Goal: Information Seeking & Learning: Check status

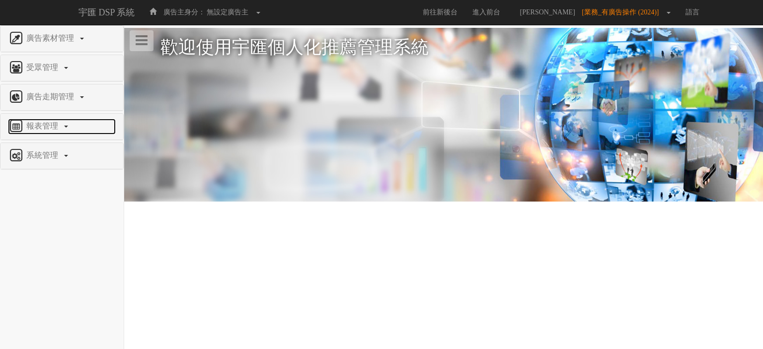
click at [49, 127] on span "報表管理" at bounding box center [43, 126] width 39 height 8
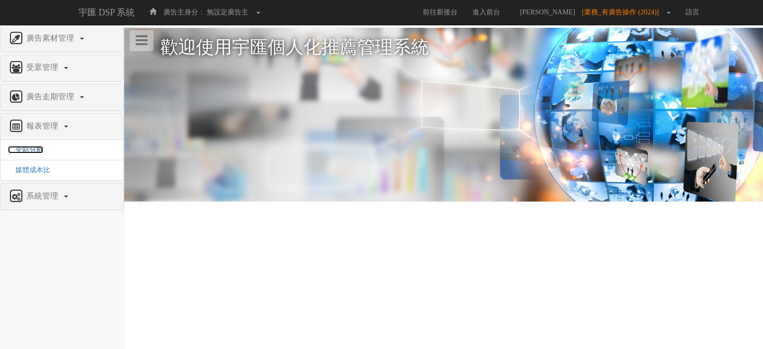
click at [34, 149] on span "全站分析" at bounding box center [25, 149] width 35 height 7
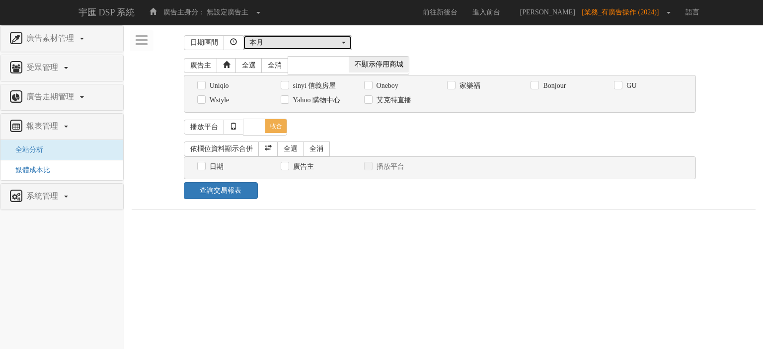
click at [298, 45] on div "本月" at bounding box center [294, 43] width 90 height 10
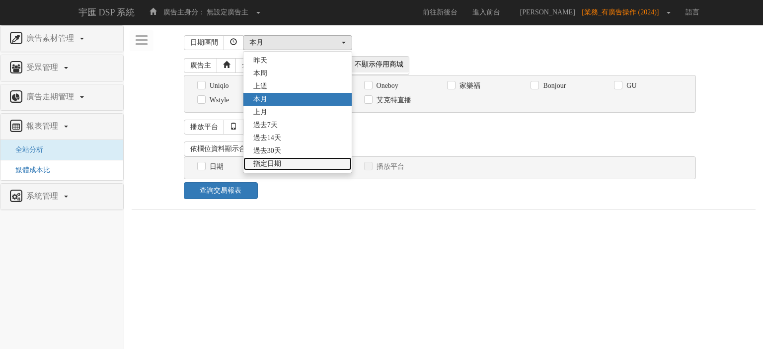
click at [275, 166] on span "指定日期" at bounding box center [267, 164] width 28 height 10
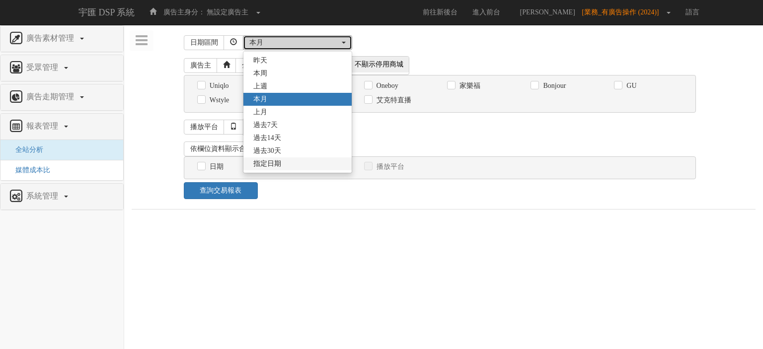
select select "Custom"
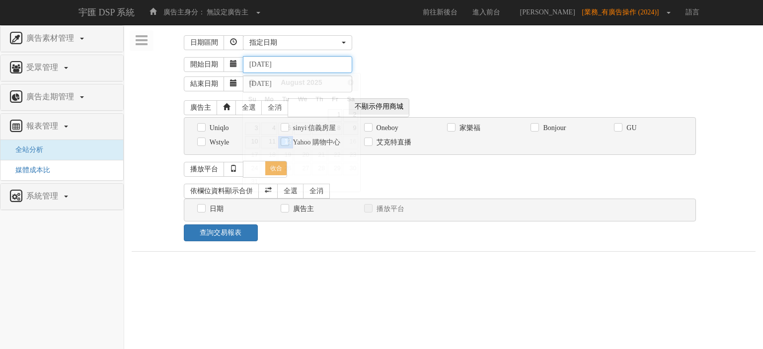
click at [306, 67] on input "2025-08-12" at bounding box center [297, 64] width 109 height 17
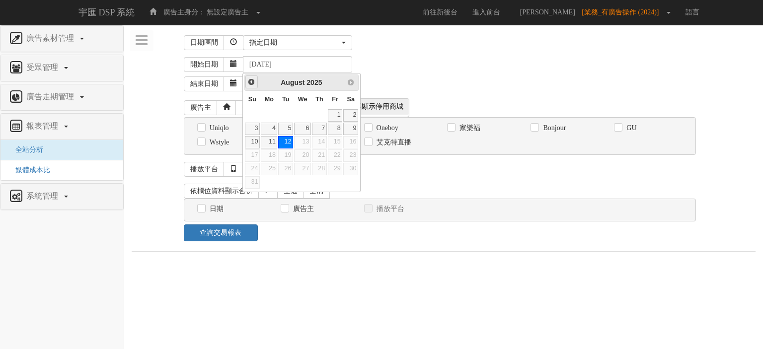
click at [254, 83] on span "Prev" at bounding box center [251, 82] width 8 height 8
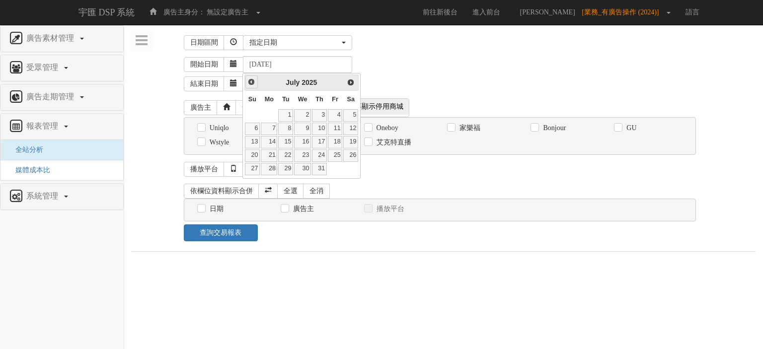
click at [254, 83] on span "Prev" at bounding box center [251, 82] width 8 height 8
click at [251, 83] on span "Prev" at bounding box center [251, 82] width 8 height 8
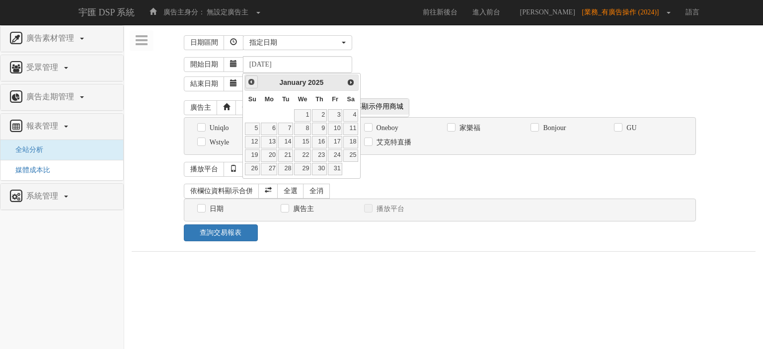
click at [251, 83] on span "Prev" at bounding box center [251, 82] width 8 height 8
click at [253, 75] on link "Prev" at bounding box center [251, 81] width 12 height 12
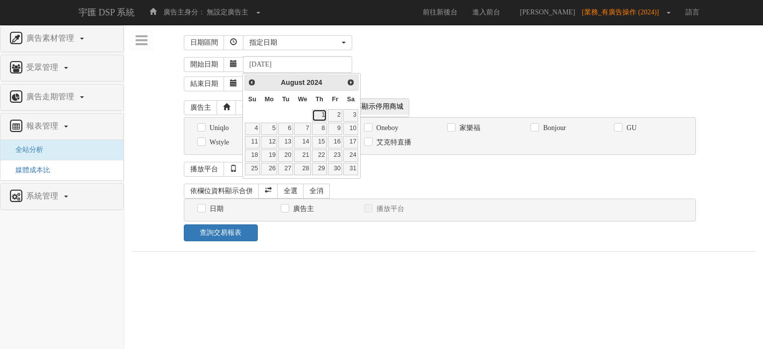
click at [324, 111] on link "1" at bounding box center [319, 115] width 15 height 12
type input "2024-08-01"
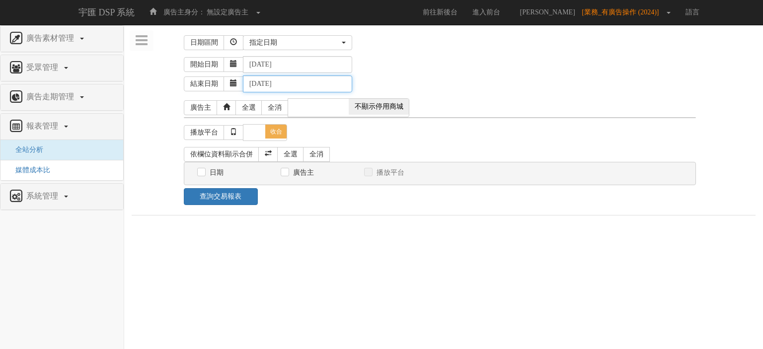
click at [302, 83] on input "2025-08-12" at bounding box center [297, 83] width 109 height 17
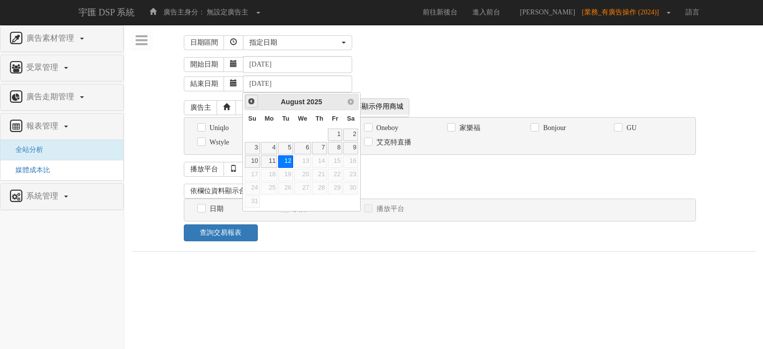
click at [254, 101] on span "Prev" at bounding box center [251, 101] width 8 height 8
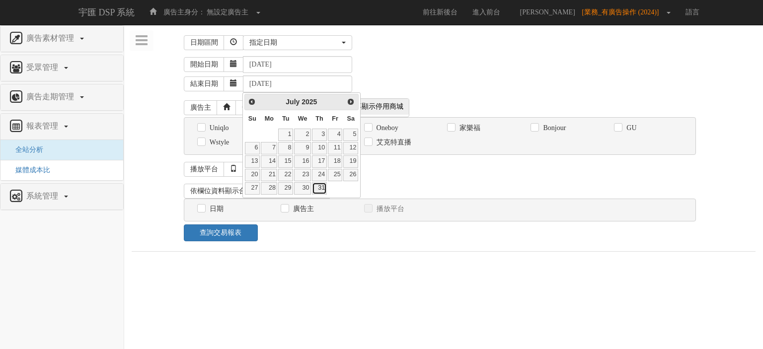
click at [324, 186] on link "31" at bounding box center [319, 188] width 15 height 12
type input "2025-07-31"
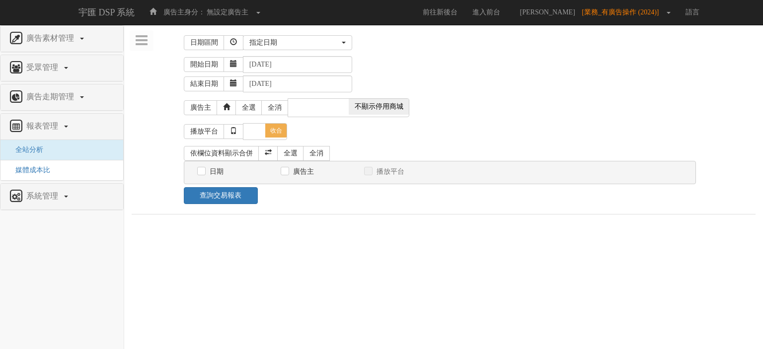
click at [433, 68] on div "開始日期 2024-08-01" at bounding box center [469, 64] width 571 height 17
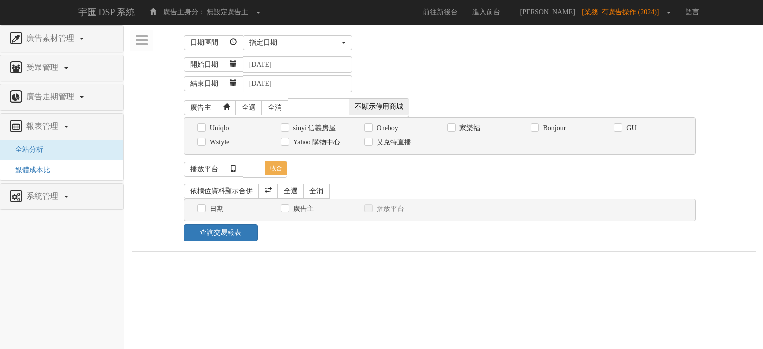
click at [630, 128] on label "GU" at bounding box center [630, 128] width 12 height 10
click at [620, 128] on input "GU" at bounding box center [617, 128] width 6 height 6
checkbox input "true"
click at [288, 195] on link "全選" at bounding box center [290, 191] width 27 height 15
checkbox input "true"
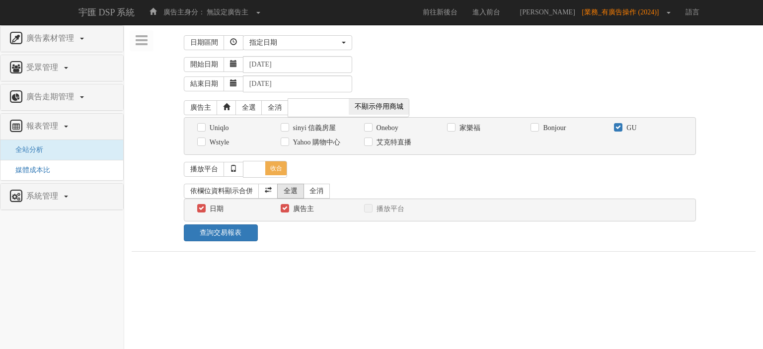
checkbox input "true"
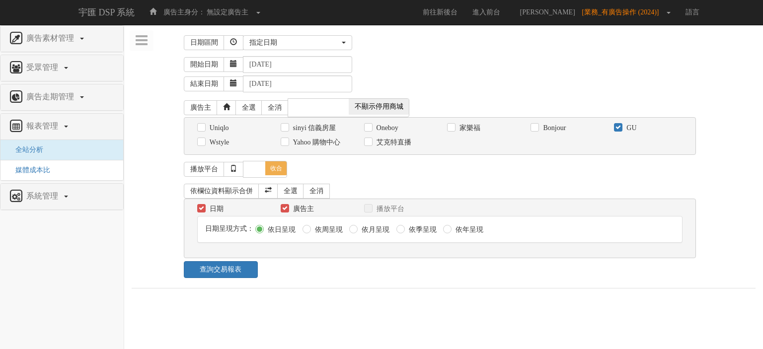
click at [363, 231] on label "依月呈現" at bounding box center [374, 230] width 30 height 10
click at [355, 231] on input "依月呈現" at bounding box center [352, 229] width 6 height 6
radio input "true"
click at [232, 272] on link "查詢交易報表" at bounding box center [221, 269] width 74 height 17
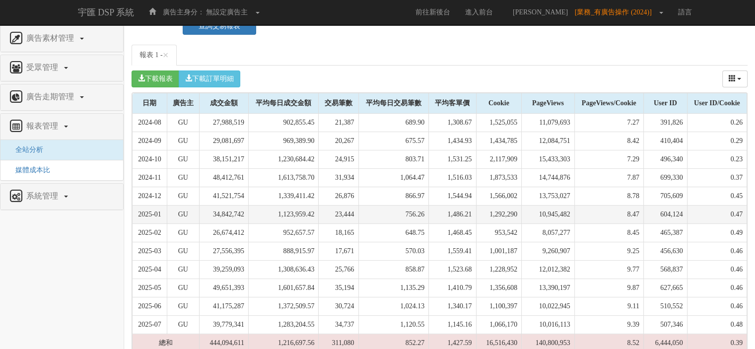
scroll to position [276, 0]
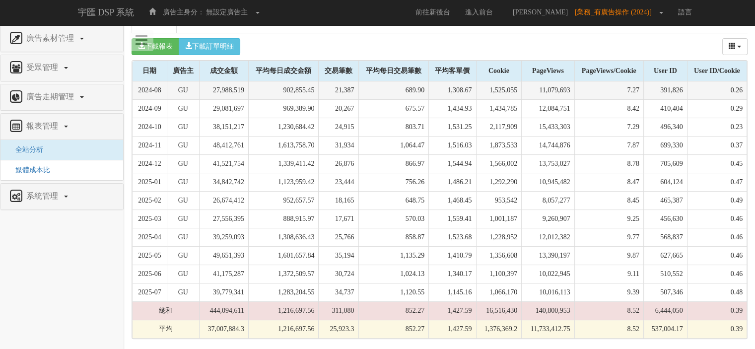
click at [385, 93] on td "689.90" at bounding box center [393, 90] width 70 height 18
click at [362, 90] on td "689.90" at bounding box center [393, 90] width 70 height 18
click at [298, 94] on td "902,855.45" at bounding box center [283, 90] width 70 height 18
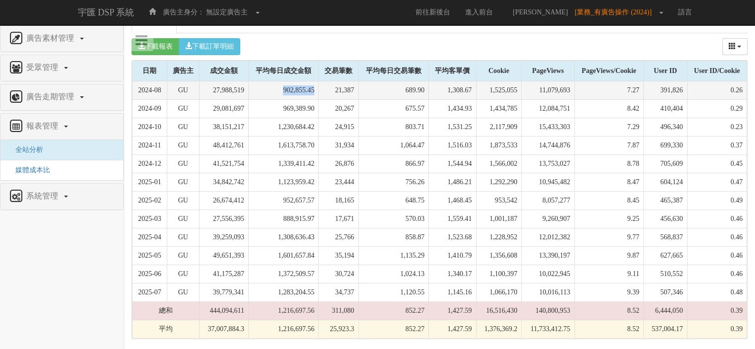
click at [280, 90] on td "902,855.45" at bounding box center [283, 90] width 70 height 18
click at [233, 88] on td "27,988,519" at bounding box center [223, 90] width 49 height 18
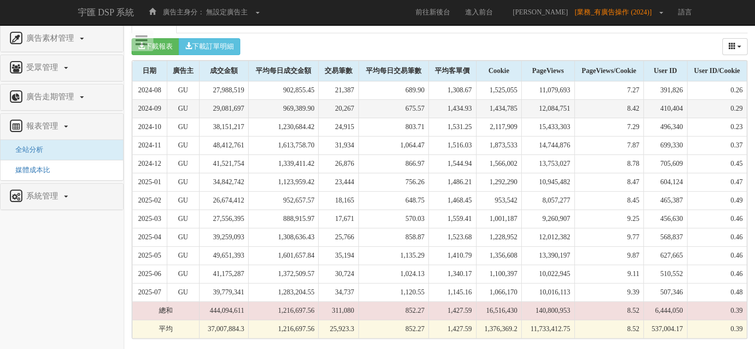
click at [231, 101] on td "29,081,697" at bounding box center [223, 109] width 49 height 18
click at [230, 106] on td "29,081,697" at bounding box center [223, 109] width 49 height 18
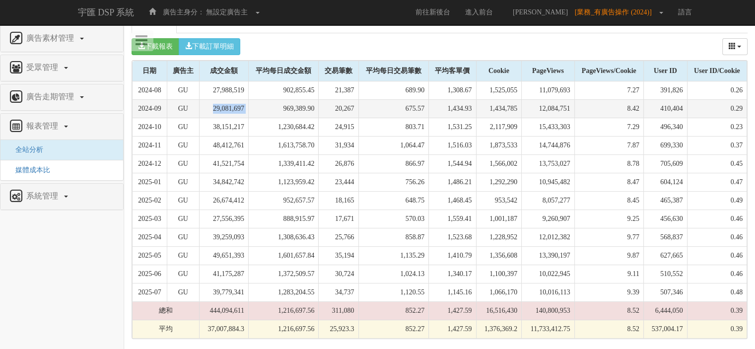
click at [230, 106] on td "29,081,697" at bounding box center [223, 109] width 49 height 18
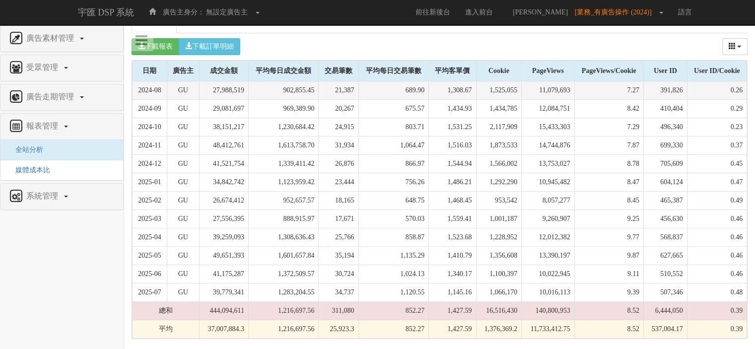
click at [234, 90] on td "27,988,519" at bounding box center [223, 90] width 49 height 18
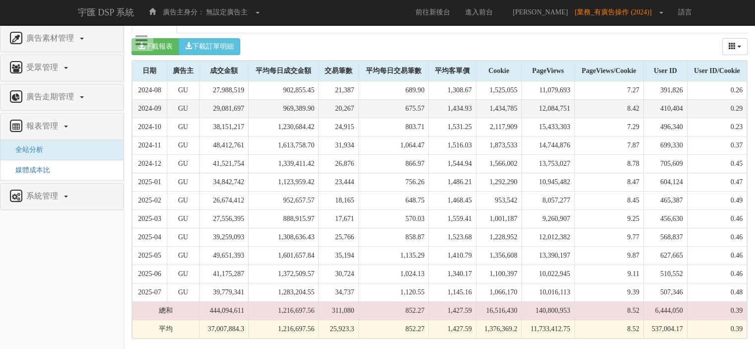
click at [229, 110] on td "29,081,697" at bounding box center [223, 109] width 49 height 18
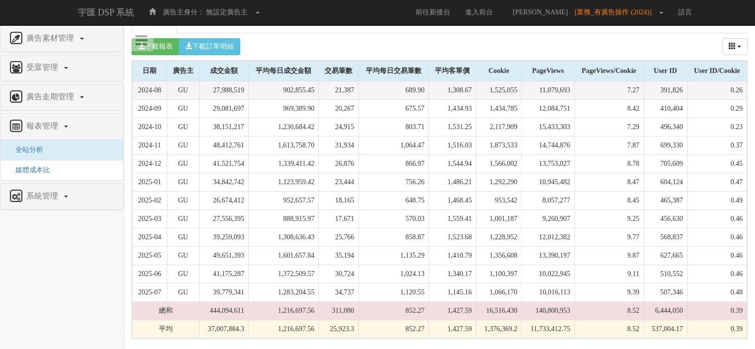
click at [233, 94] on td "27,988,519" at bounding box center [223, 90] width 49 height 18
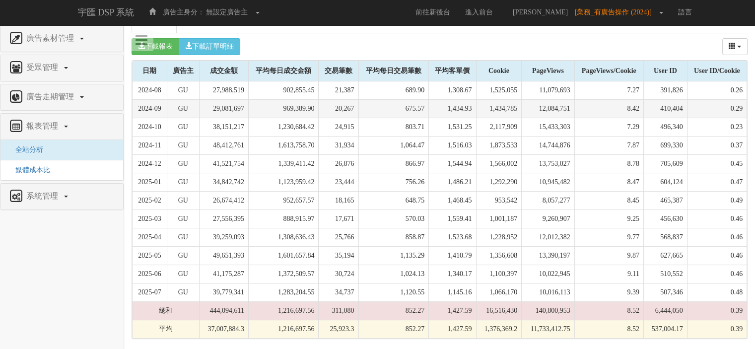
click at [235, 114] on td "29,081,697" at bounding box center [223, 109] width 49 height 18
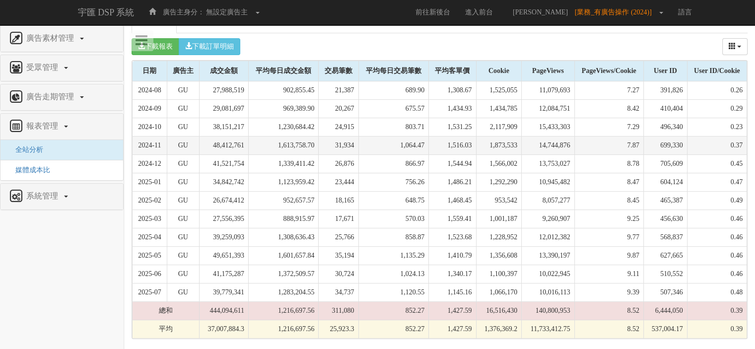
click at [307, 147] on td "1,613,758.70" at bounding box center [283, 146] width 70 height 18
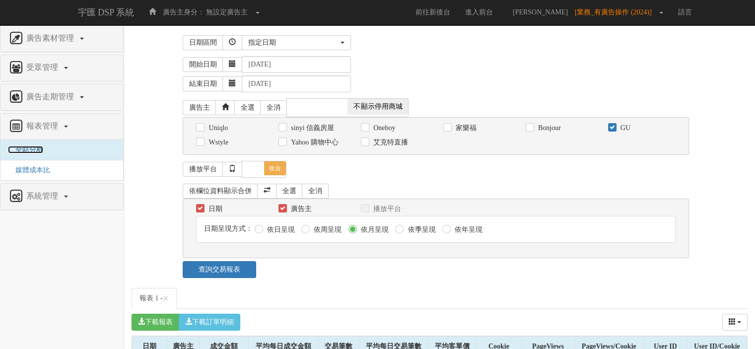
scroll to position [0, 0]
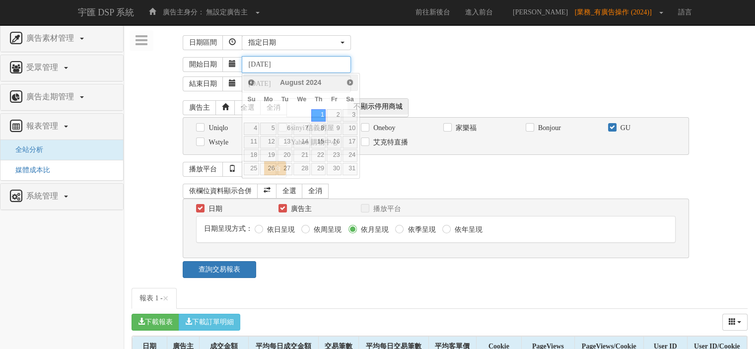
drag, startPoint x: 303, startPoint y: 66, endPoint x: 215, endPoint y: 70, distance: 88.5
click at [214, 70] on div "開始日期 2024-08-01" at bounding box center [465, 64] width 565 height 17
click at [416, 57] on div "開始日期 2024-08-01" at bounding box center [465, 64] width 565 height 17
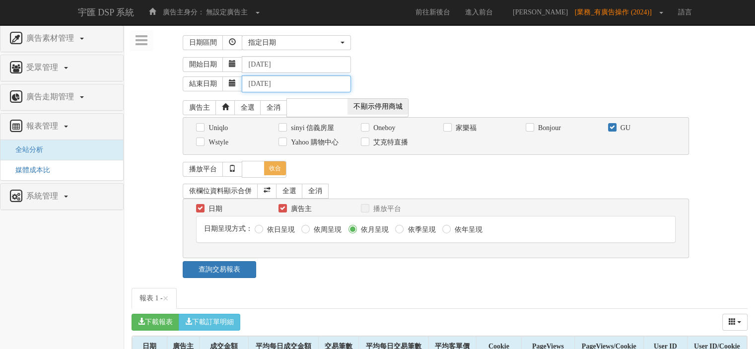
drag, startPoint x: 311, startPoint y: 85, endPoint x: 141, endPoint y: 91, distance: 170.4
click at [141, 91] on div "開始日期 2024-08-01 結束日期 2025-07-31" at bounding box center [440, 74] width 616 height 42
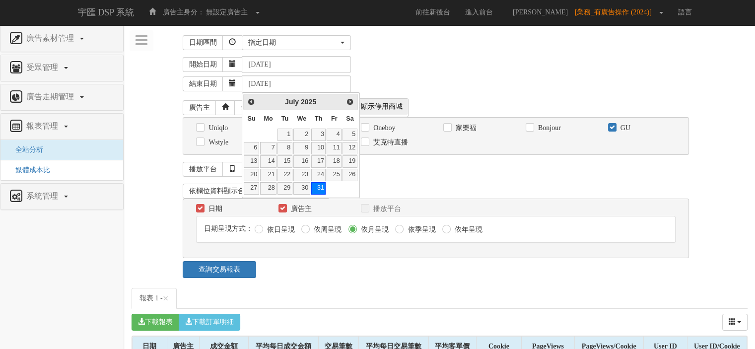
click at [608, 188] on div "依欄位資料顯示合併 全選 全消" at bounding box center [436, 191] width 506 height 15
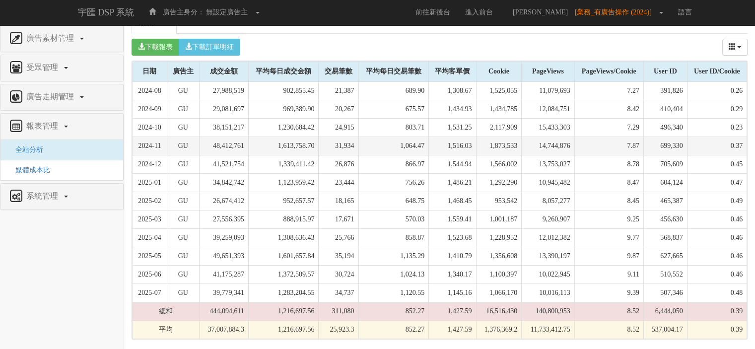
scroll to position [276, 0]
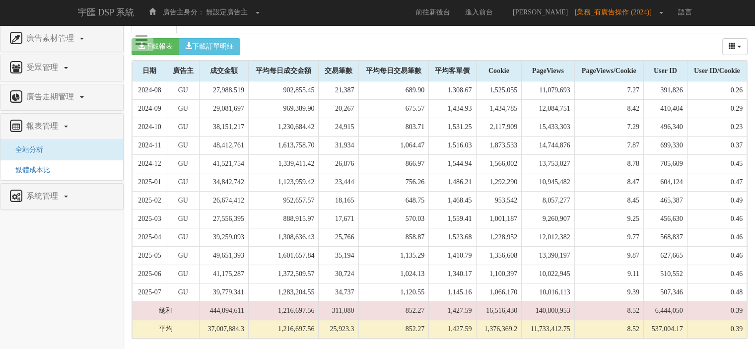
click at [224, 333] on td "37,007,884.3" at bounding box center [223, 329] width 49 height 18
copy td "37,007,884.3"
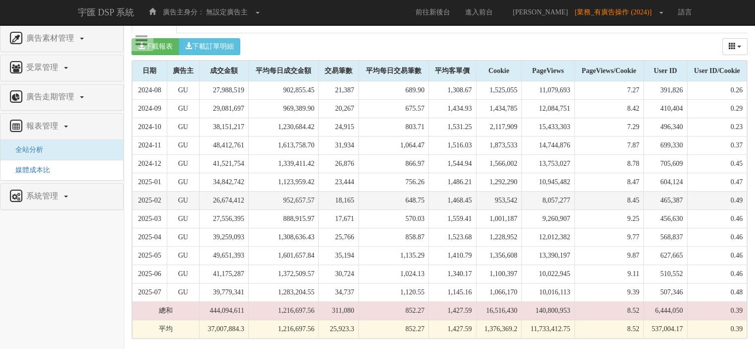
click at [484, 196] on td "953,542" at bounding box center [499, 201] width 46 height 18
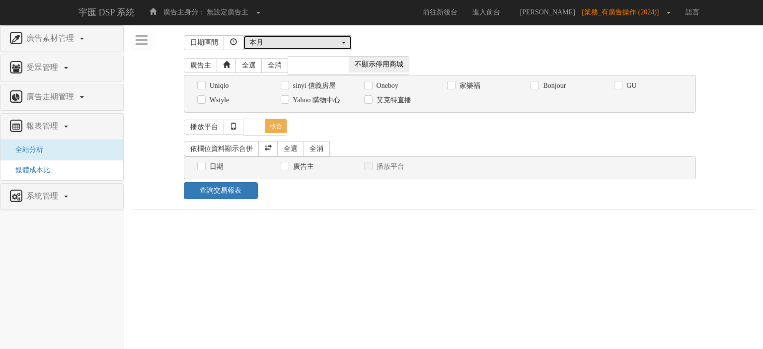
click at [318, 42] on div "本月" at bounding box center [294, 43] width 90 height 10
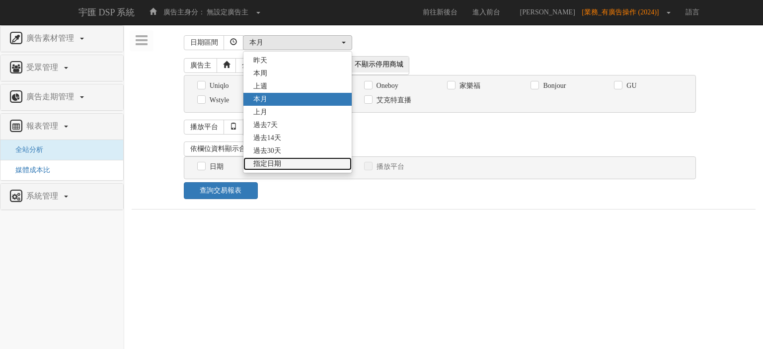
click at [280, 164] on link "指定日期" at bounding box center [297, 163] width 108 height 13
select select "Custom"
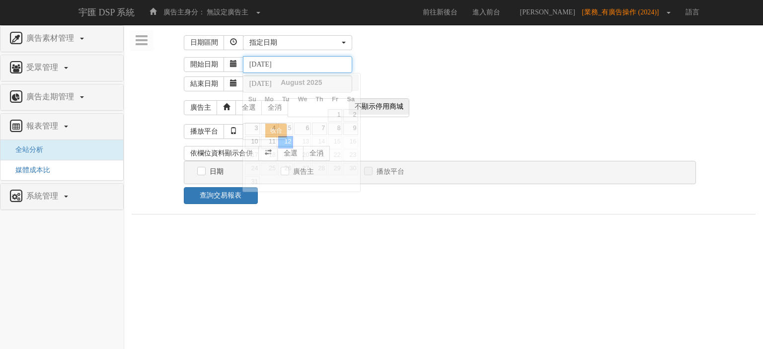
drag, startPoint x: 326, startPoint y: 69, endPoint x: 193, endPoint y: 73, distance: 133.1
click at [140, 73] on div "開始日期 [DATE] 結束日期 [DATE]" at bounding box center [444, 74] width 624 height 42
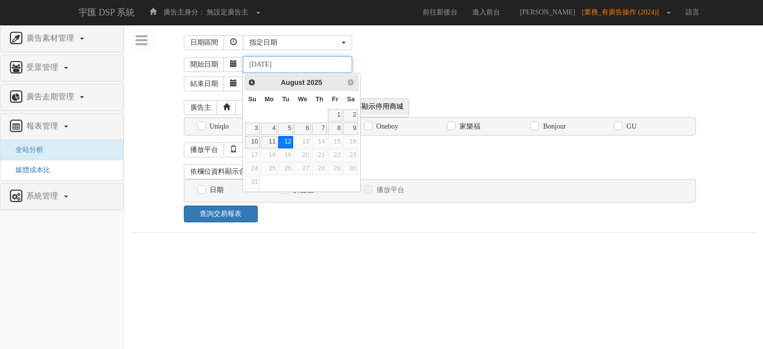
paste input "4-08-01"
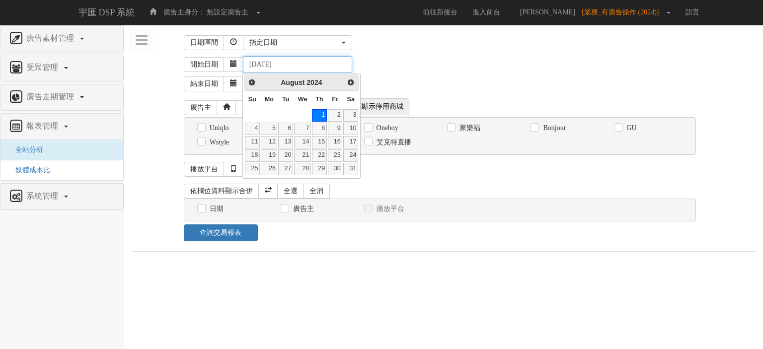
click at [262, 65] on input "[DATE]" at bounding box center [297, 64] width 109 height 17
type input "2023-08-01"
click at [416, 63] on div "開始日期 2023-08-01" at bounding box center [469, 64] width 571 height 17
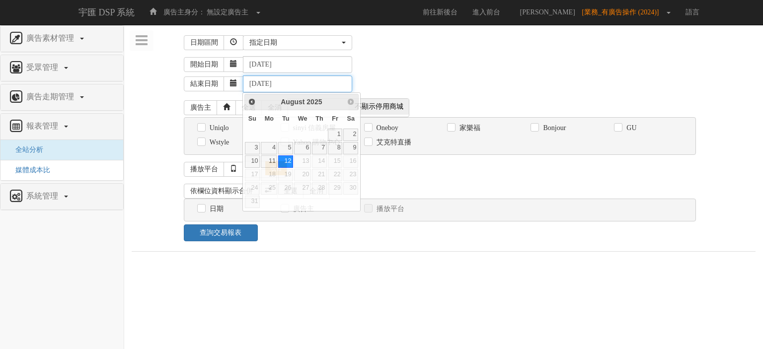
drag, startPoint x: 318, startPoint y: 83, endPoint x: 151, endPoint y: 89, distance: 166.4
click at [152, 89] on div "開始日期 2023-08-01 結束日期 2025-08-12" at bounding box center [444, 74] width 624 height 42
paste input "7-31"
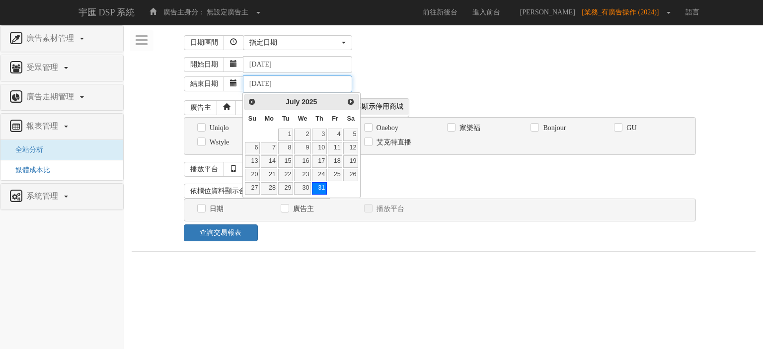
click at [265, 80] on input "[DATE]" at bounding box center [297, 83] width 109 height 17
type input "2024-07-31"
click at [417, 73] on div "結束日期 2024-07-31" at bounding box center [469, 82] width 571 height 19
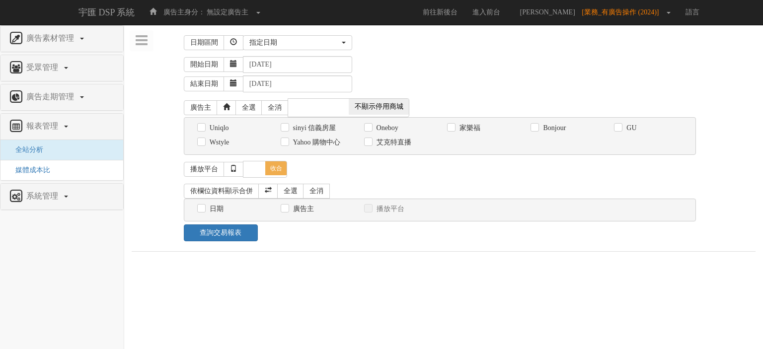
click at [624, 125] on label "GU" at bounding box center [630, 128] width 12 height 10
click at [620, 125] on input "GU" at bounding box center [617, 128] width 6 height 6
checkbox input "true"
click at [290, 192] on link "全選" at bounding box center [290, 191] width 27 height 15
checkbox input "true"
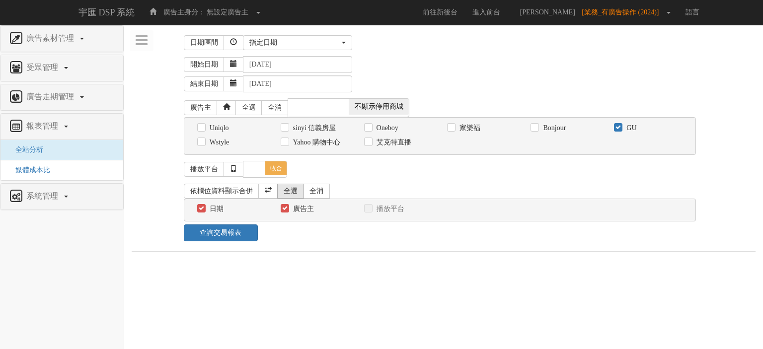
checkbox input "true"
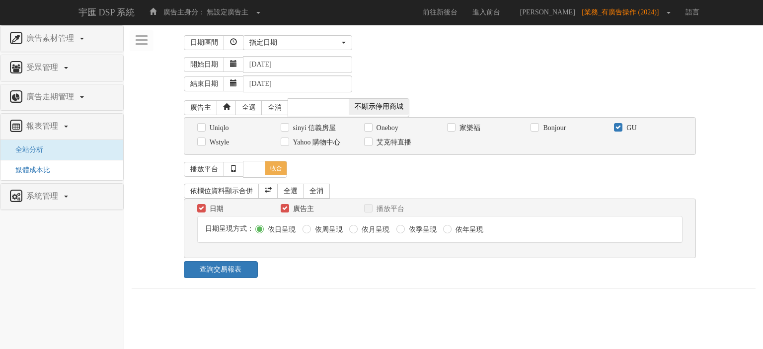
click at [329, 231] on label "依周呈現" at bounding box center [327, 230] width 30 height 10
click at [309, 231] on input "依周呈現" at bounding box center [305, 229] width 6 height 6
radio input "true"
click at [365, 229] on label "依月呈現" at bounding box center [374, 230] width 30 height 10
click at [355, 229] on input "依月呈現" at bounding box center [352, 229] width 6 height 6
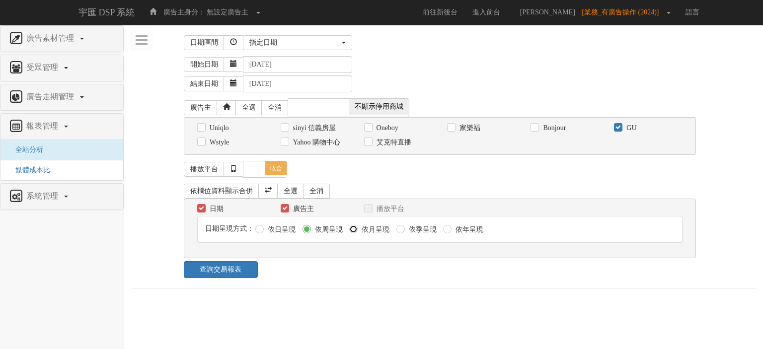
radio input "true"
click at [229, 270] on link "查詢交易報表" at bounding box center [221, 269] width 74 height 17
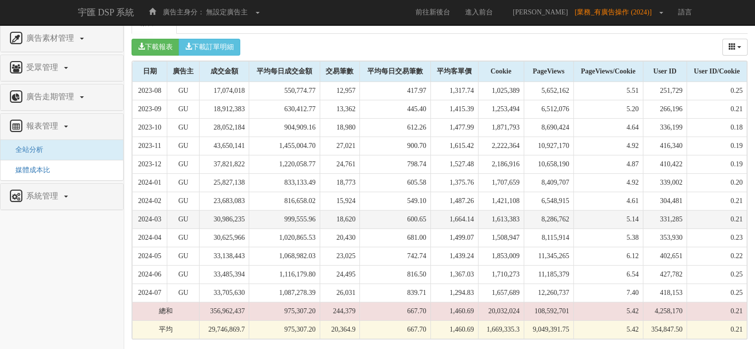
scroll to position [276, 0]
